Goal: Task Accomplishment & Management: Complete application form

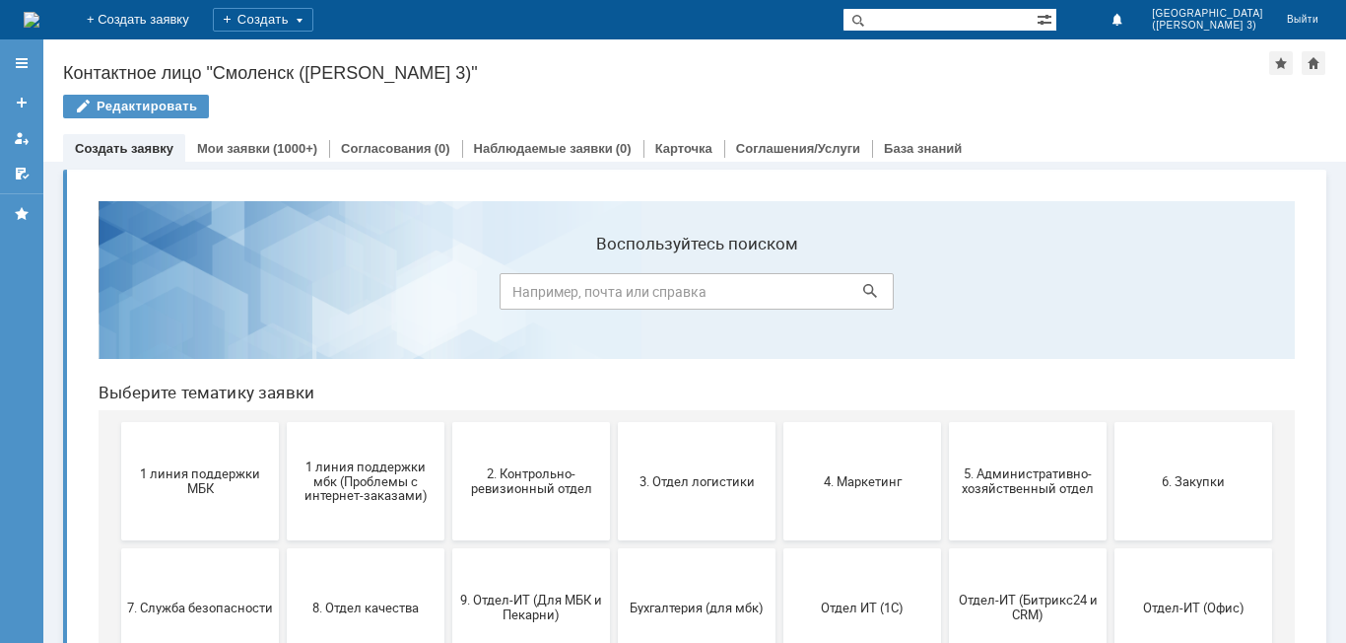
click at [234, 484] on span "1 линия поддержки МБК" at bounding box center [200, 481] width 146 height 30
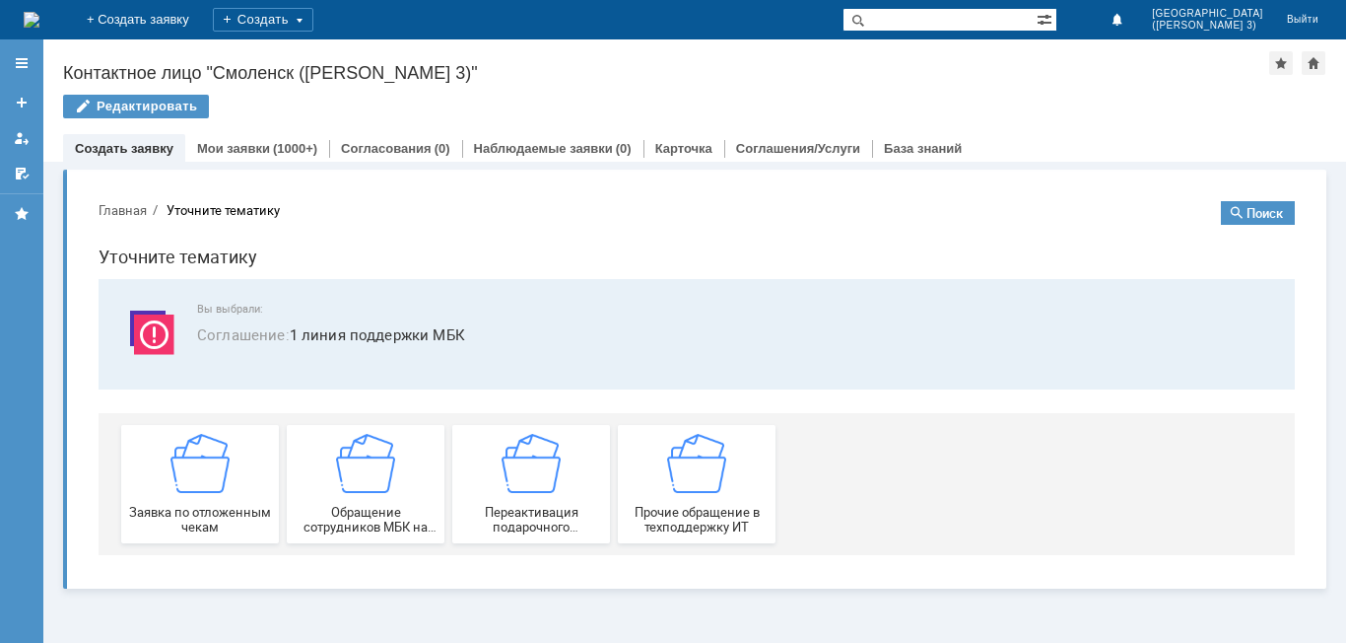
click at [234, 485] on div "Заявка по отложенным чекам" at bounding box center [200, 484] width 146 height 101
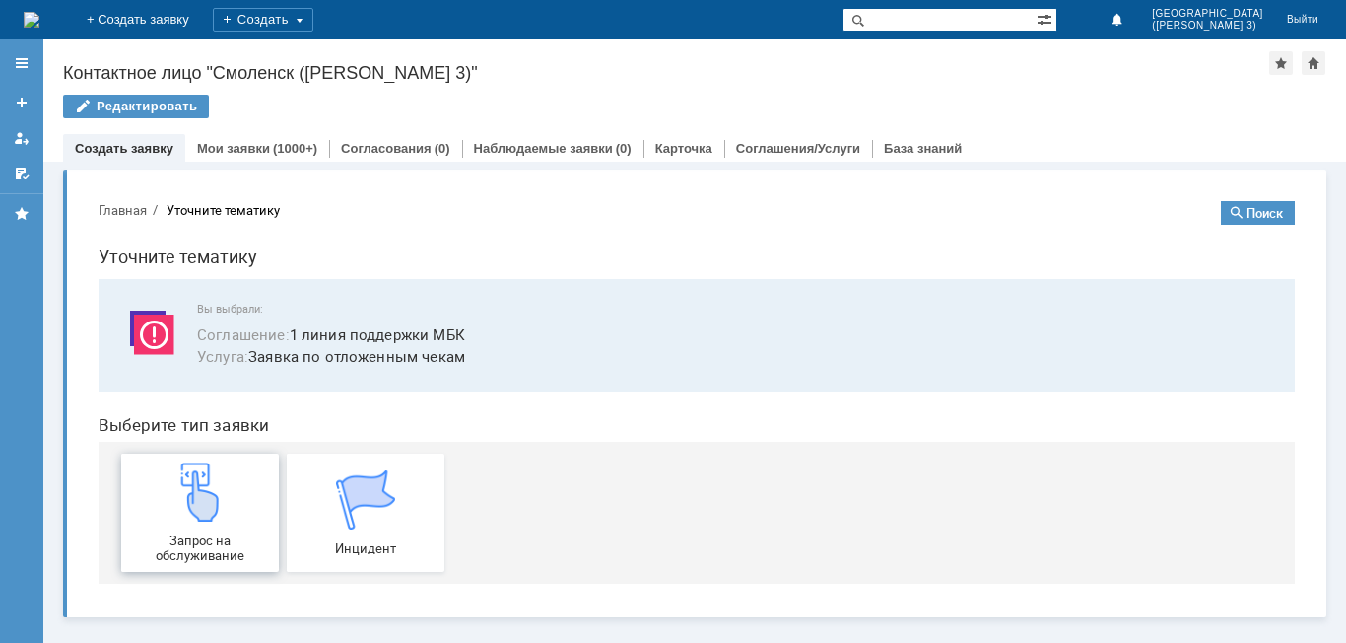
click at [234, 486] on div "Запрос на обслуживание" at bounding box center [200, 512] width 146 height 101
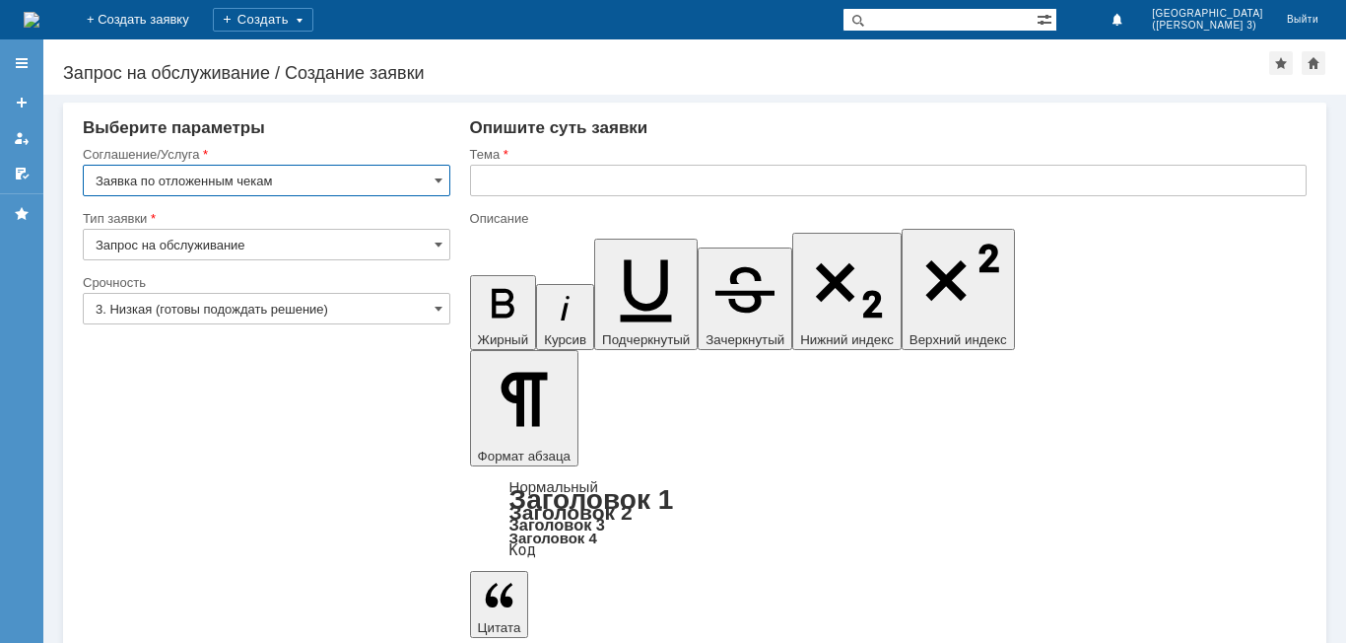
click at [536, 178] on input "text" at bounding box center [888, 181] width 837 height 32
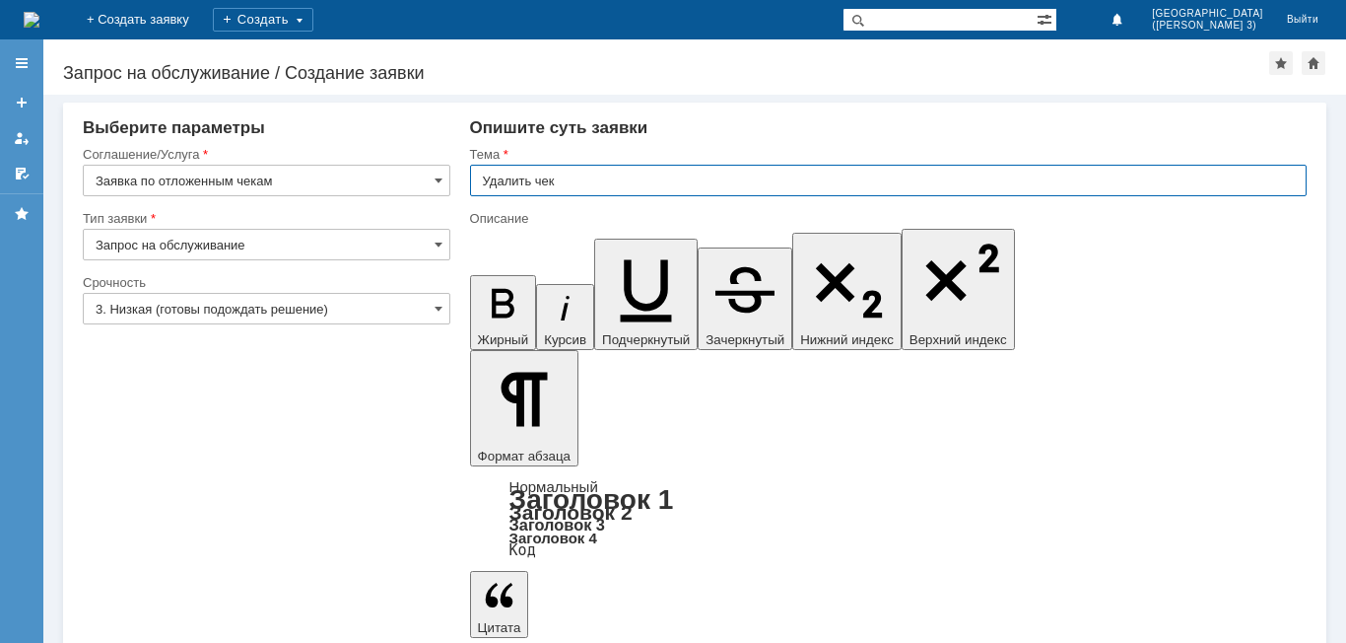
type input "Удалить чек"
drag, startPoint x: 502, startPoint y: 5386, endPoint x: 1066, endPoint y: 5473, distance: 571.6
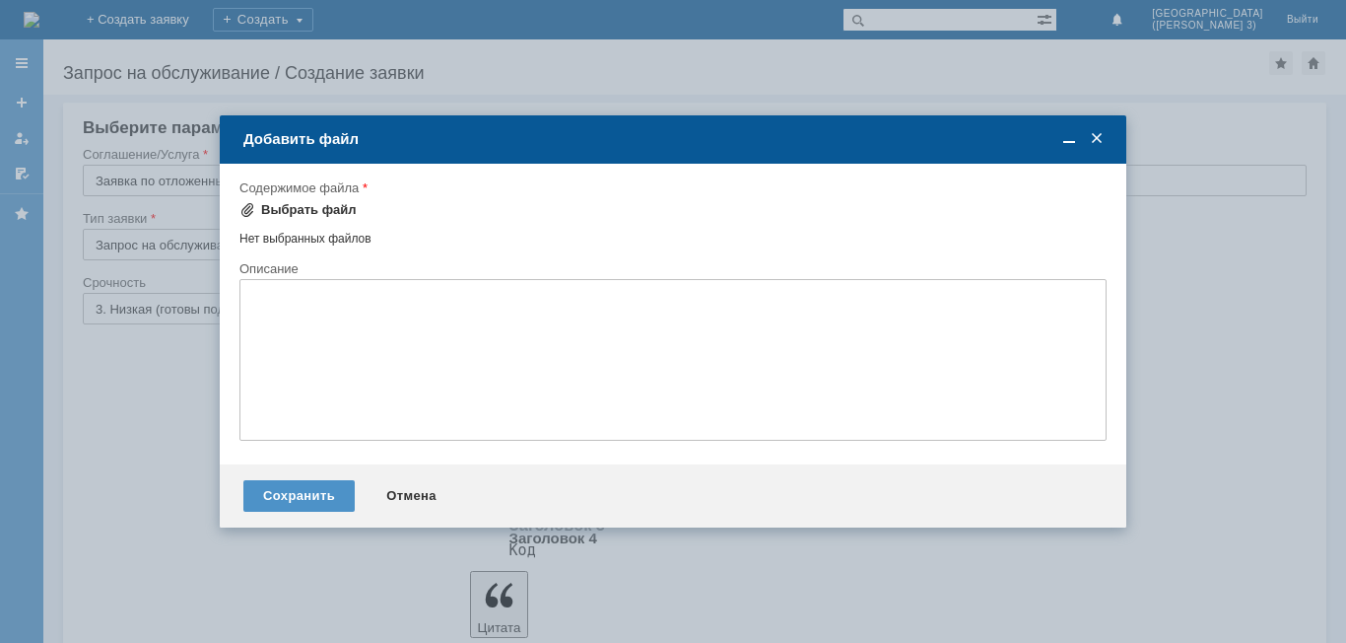
click at [286, 209] on div "Выбрать файл" at bounding box center [309, 210] width 96 height 16
click at [297, 490] on div "Сохранить" at bounding box center [298, 496] width 111 height 32
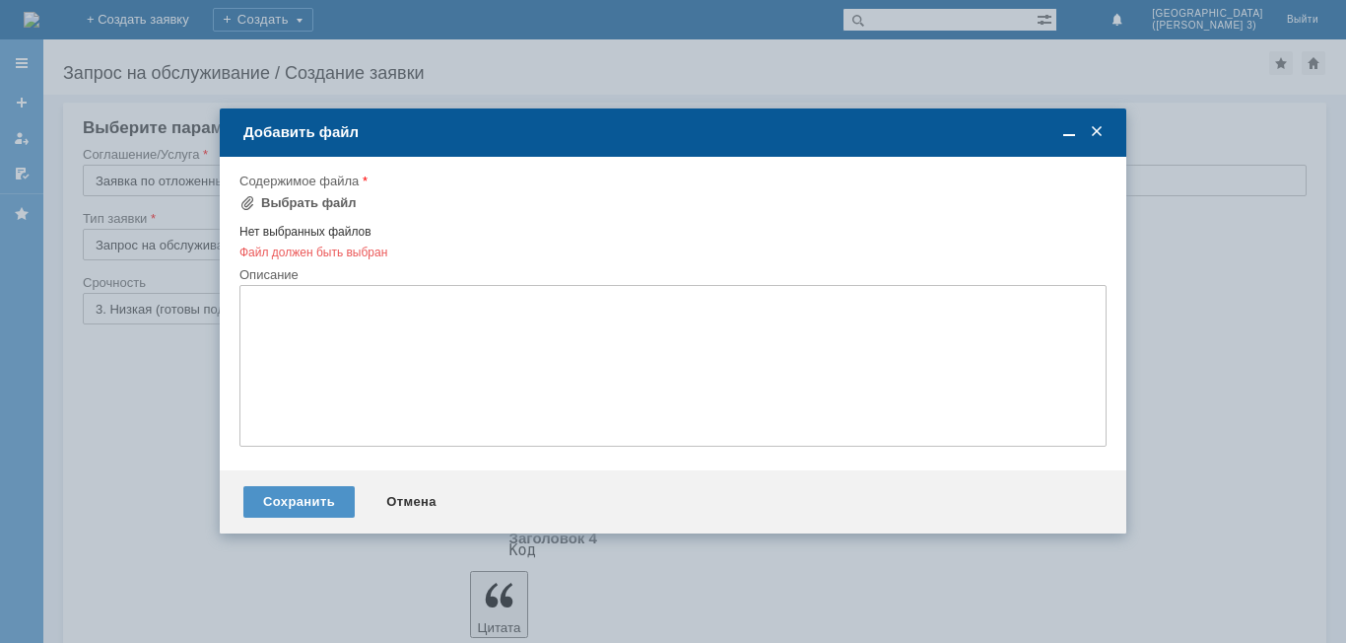
click at [1103, 139] on span at bounding box center [1097, 132] width 20 height 18
